Goal: Task Accomplishment & Management: Use online tool/utility

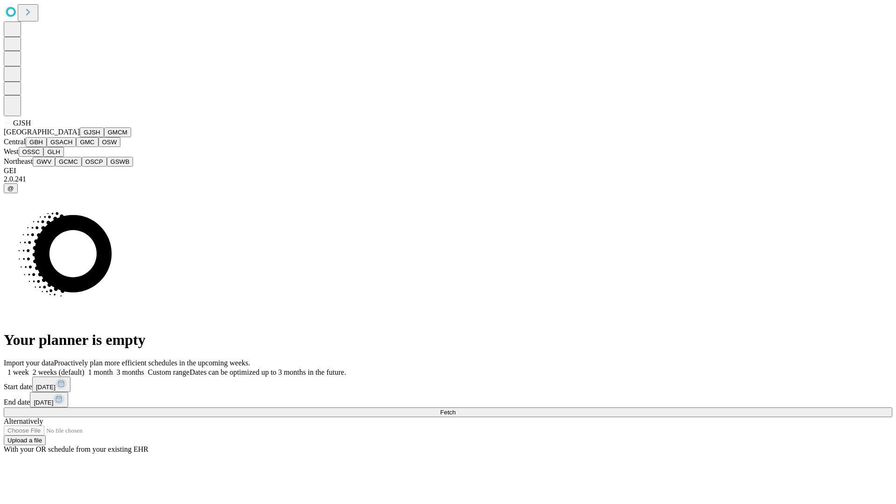
click at [80, 137] on button "GJSH" at bounding box center [92, 132] width 24 height 10
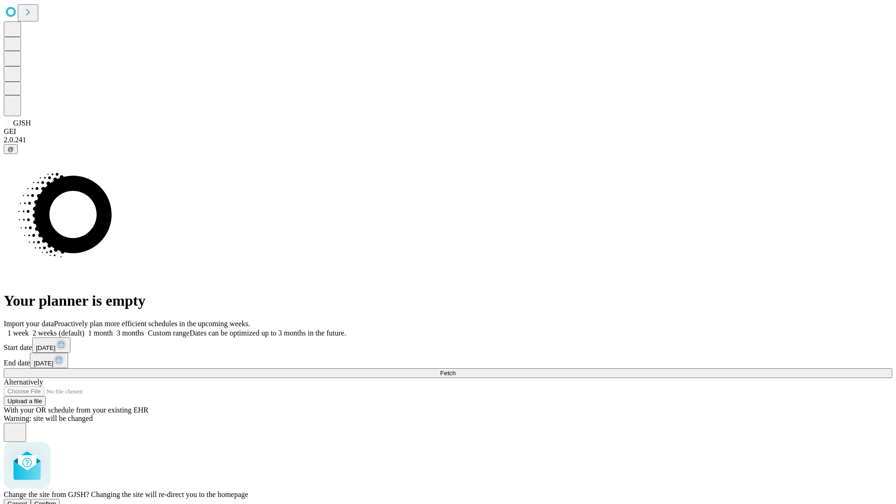
click at [56, 500] on span "Confirm" at bounding box center [46, 503] width 22 height 7
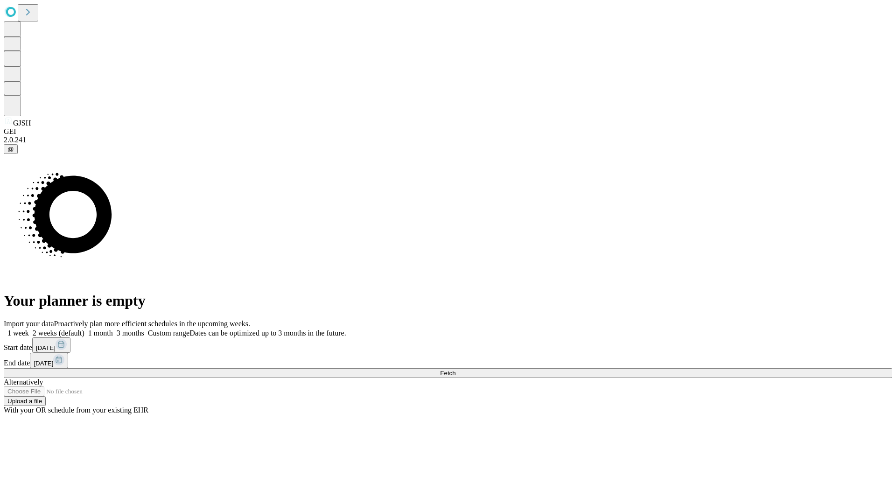
click at [29, 329] on label "1 week" at bounding box center [16, 333] width 25 height 8
click at [455, 369] on span "Fetch" at bounding box center [447, 372] width 15 height 7
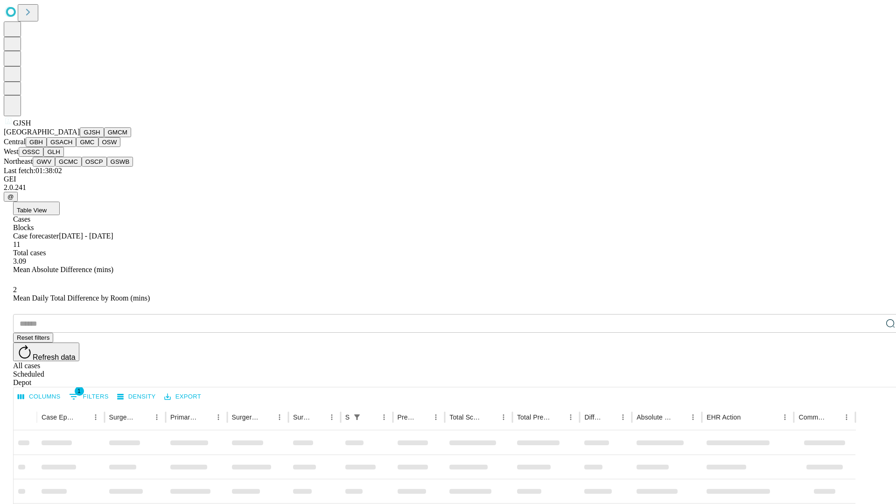
click at [104, 137] on button "GMCM" at bounding box center [117, 132] width 27 height 10
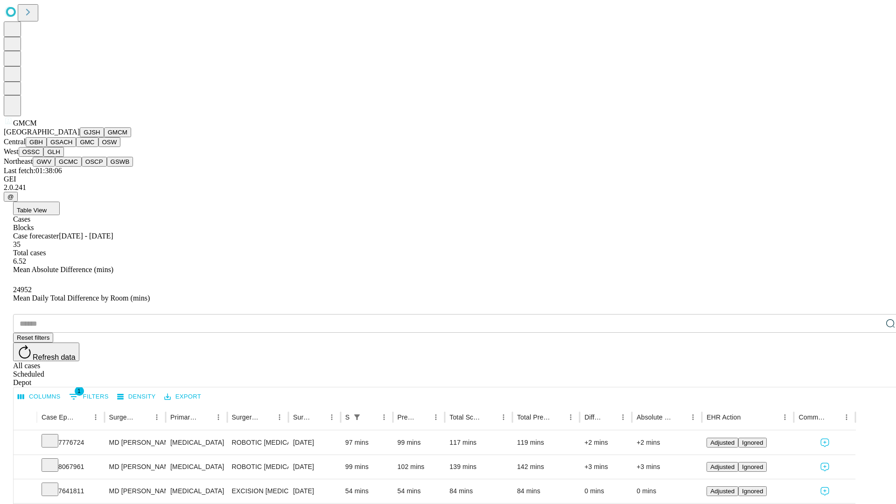
click at [47, 147] on button "GBH" at bounding box center [36, 142] width 21 height 10
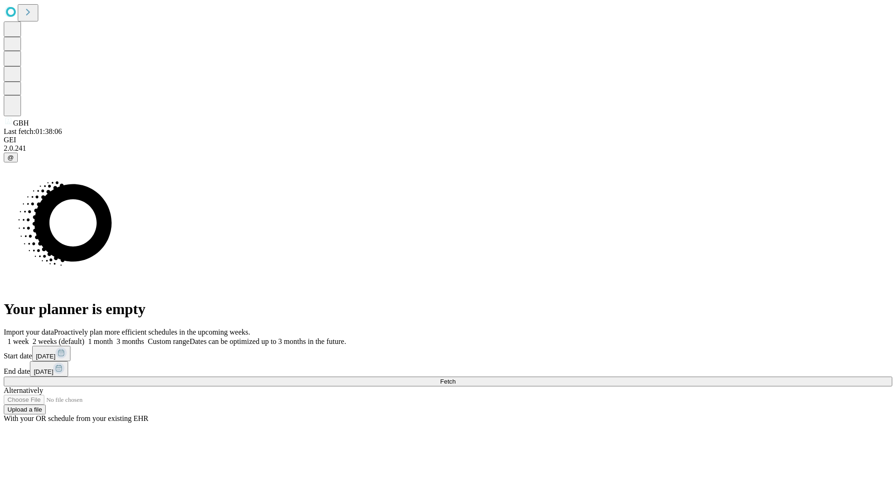
click at [29, 337] on label "1 week" at bounding box center [16, 341] width 25 height 8
click at [455, 378] on span "Fetch" at bounding box center [447, 381] width 15 height 7
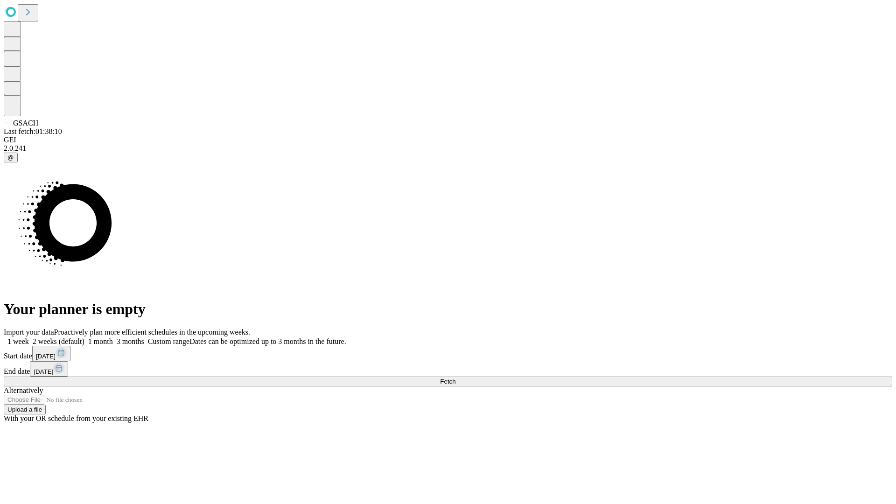
click at [29, 337] on label "1 week" at bounding box center [16, 341] width 25 height 8
click at [455, 378] on span "Fetch" at bounding box center [447, 381] width 15 height 7
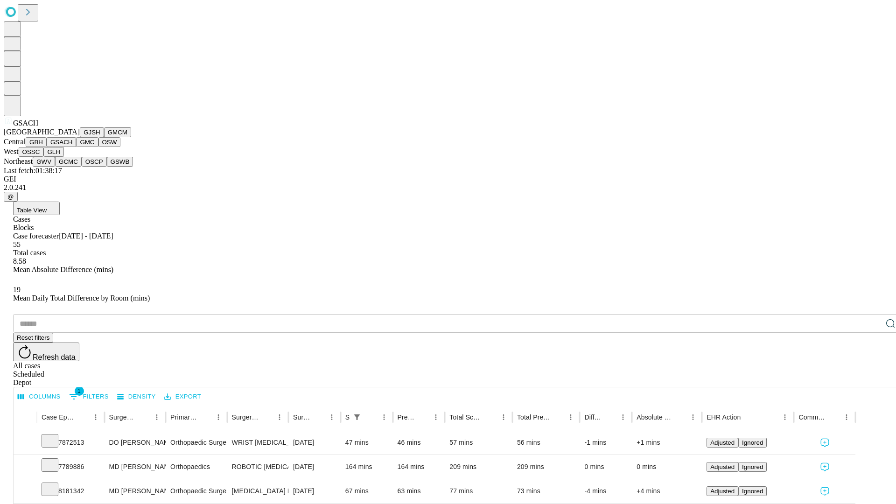
click at [76, 147] on button "GMC" at bounding box center [87, 142] width 22 height 10
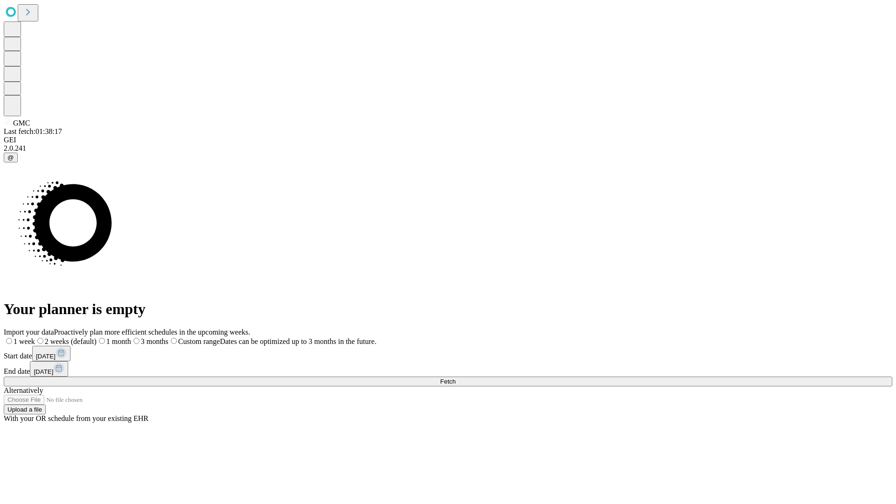
click at [35, 337] on label "1 week" at bounding box center [19, 341] width 31 height 8
click at [455, 378] on span "Fetch" at bounding box center [447, 381] width 15 height 7
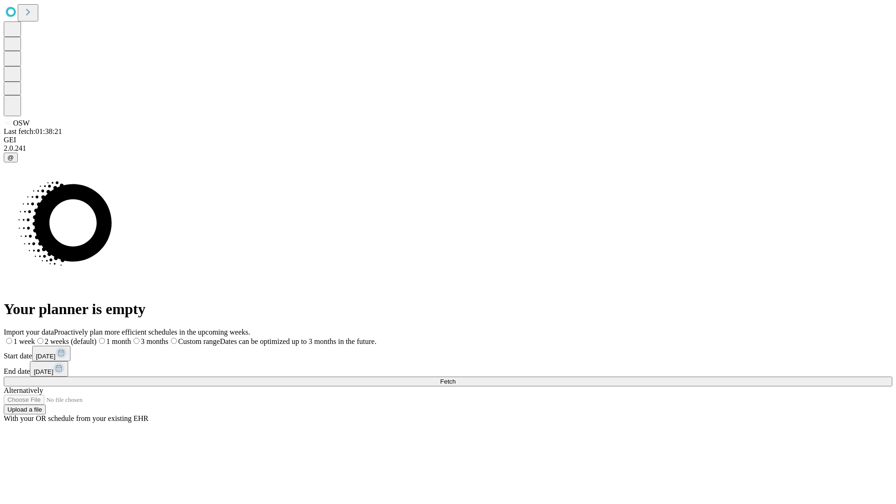
click at [35, 337] on label "1 week" at bounding box center [19, 341] width 31 height 8
click at [455, 378] on span "Fetch" at bounding box center [447, 381] width 15 height 7
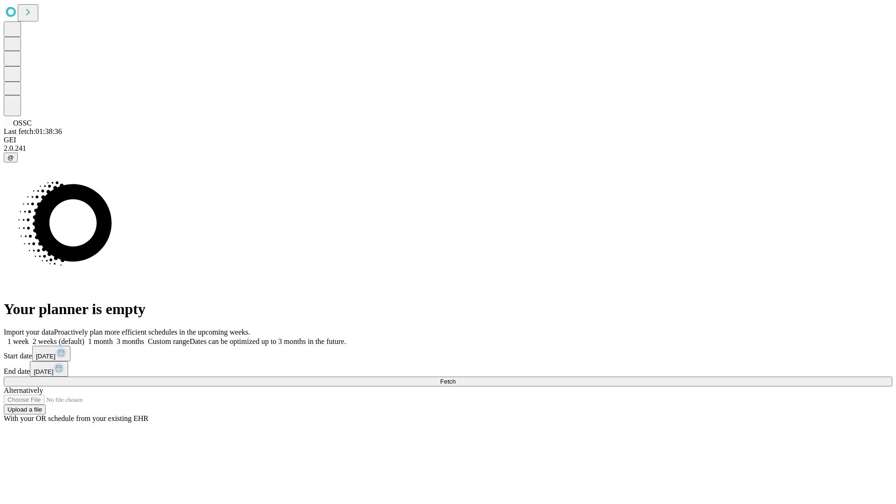
click at [29, 337] on label "1 week" at bounding box center [16, 341] width 25 height 8
click at [455, 378] on span "Fetch" at bounding box center [447, 381] width 15 height 7
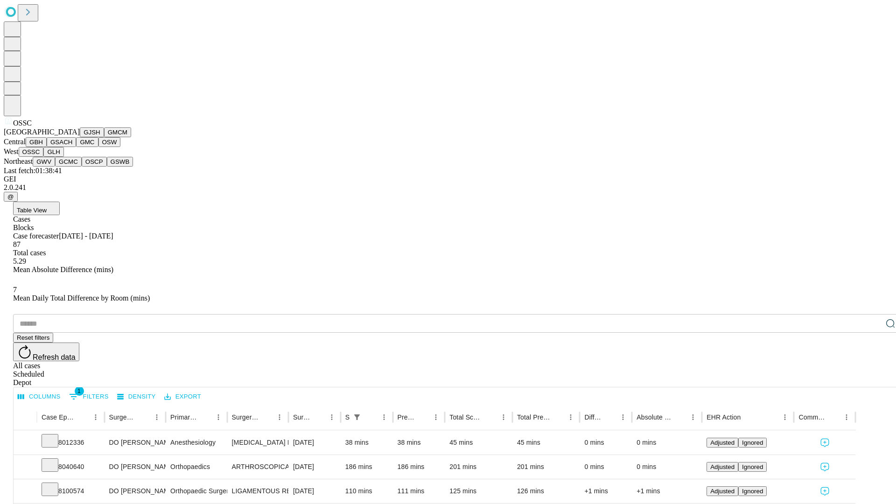
click at [63, 157] on button "GLH" at bounding box center [53, 152] width 20 height 10
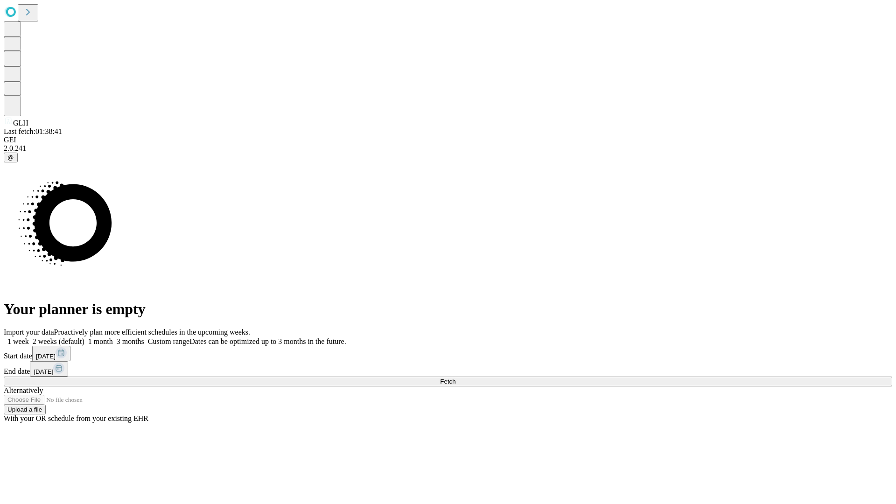
click at [29, 337] on label "1 week" at bounding box center [16, 341] width 25 height 8
click at [455, 378] on span "Fetch" at bounding box center [447, 381] width 15 height 7
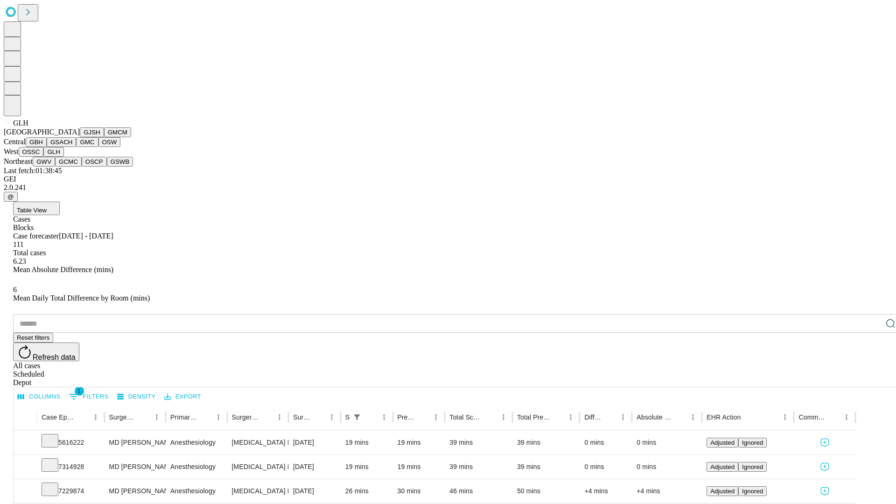
click at [55, 167] on button "GWV" at bounding box center [44, 162] width 22 height 10
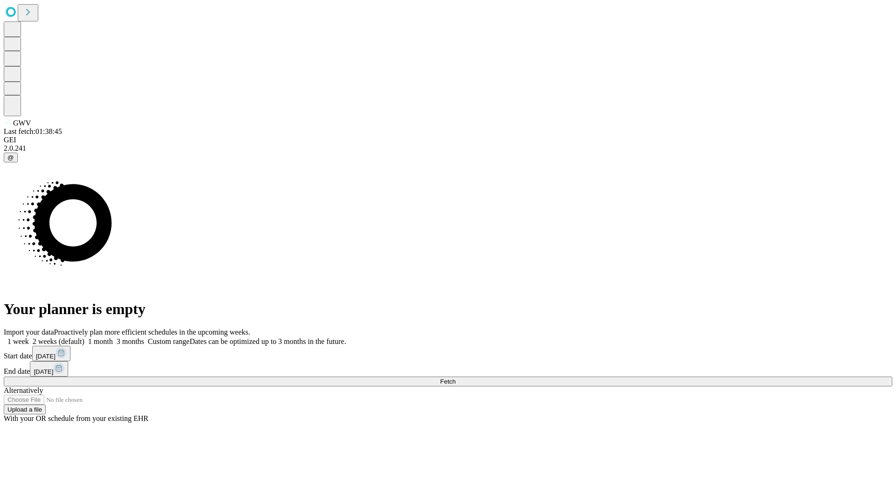
click at [29, 337] on label "1 week" at bounding box center [16, 341] width 25 height 8
click at [455, 378] on span "Fetch" at bounding box center [447, 381] width 15 height 7
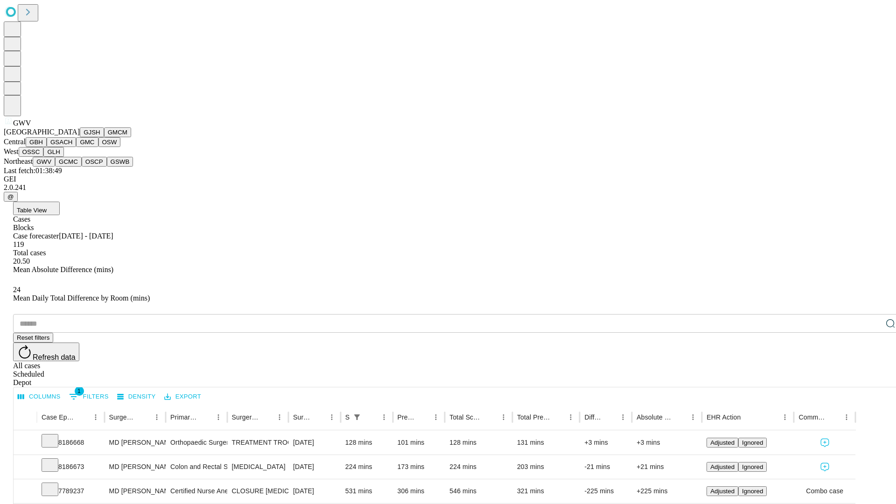
click at [72, 167] on button "GCMC" at bounding box center [68, 162] width 27 height 10
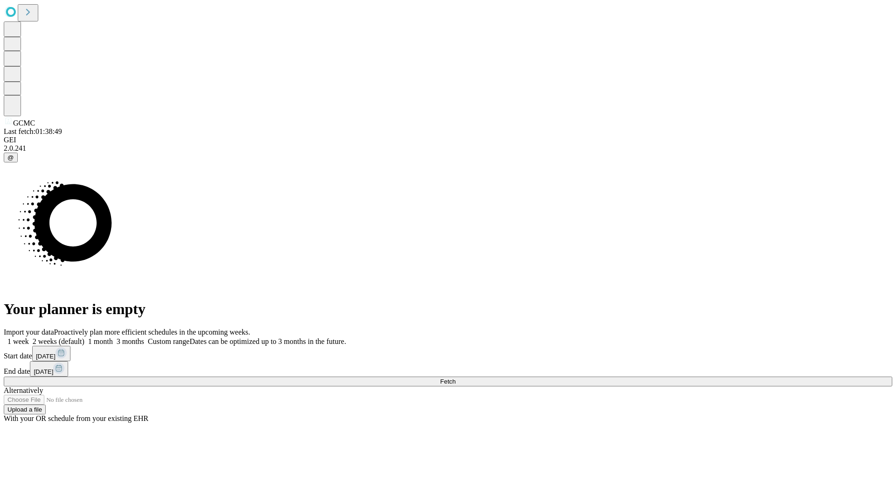
click at [29, 337] on label "1 week" at bounding box center [16, 341] width 25 height 8
click at [455, 378] on span "Fetch" at bounding box center [447, 381] width 15 height 7
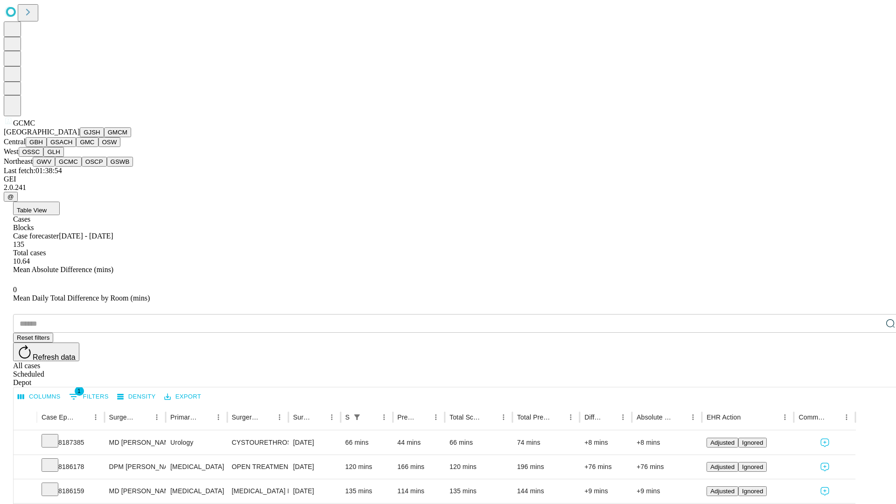
click at [82, 167] on button "OSCP" at bounding box center [94, 162] width 25 height 10
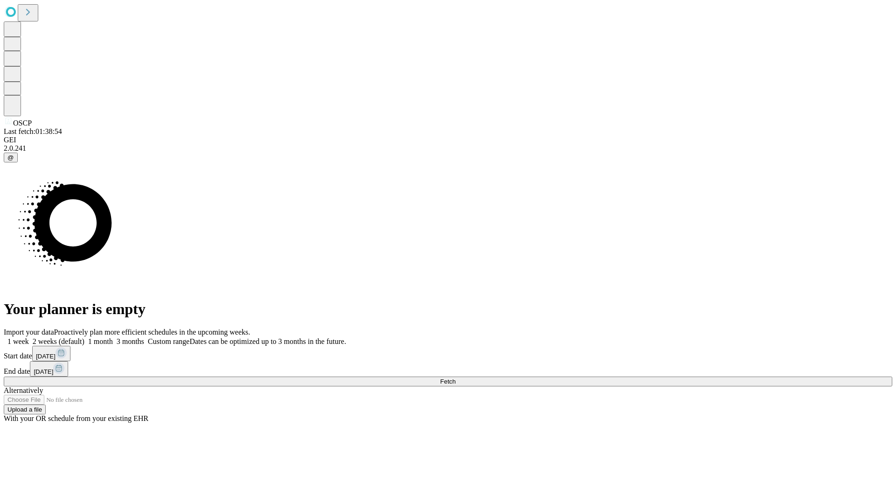
click at [29, 337] on label "1 week" at bounding box center [16, 341] width 25 height 8
click at [455, 378] on span "Fetch" at bounding box center [447, 381] width 15 height 7
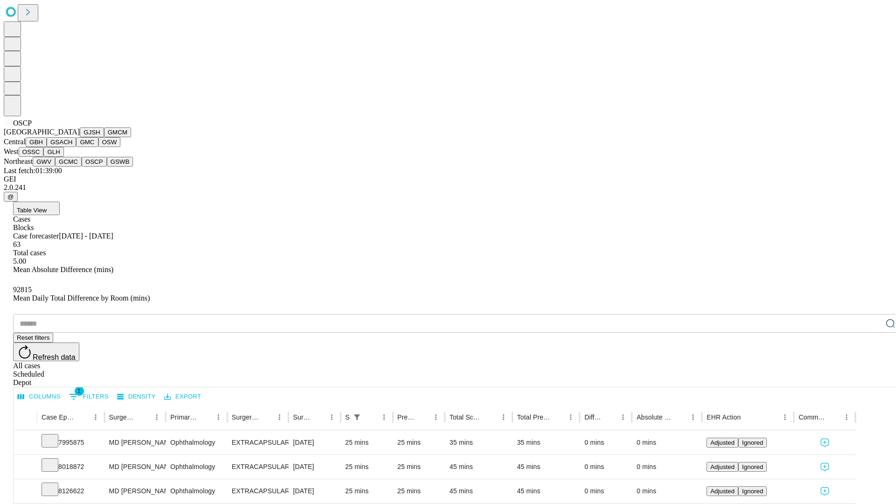
click at [107, 167] on button "GSWB" at bounding box center [120, 162] width 27 height 10
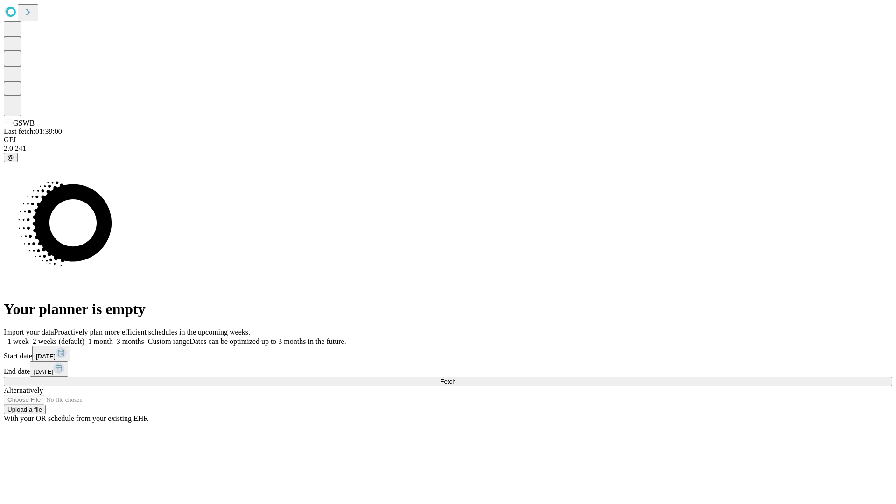
click at [29, 337] on label "1 week" at bounding box center [16, 341] width 25 height 8
click at [455, 378] on span "Fetch" at bounding box center [447, 381] width 15 height 7
